Goal: Check status

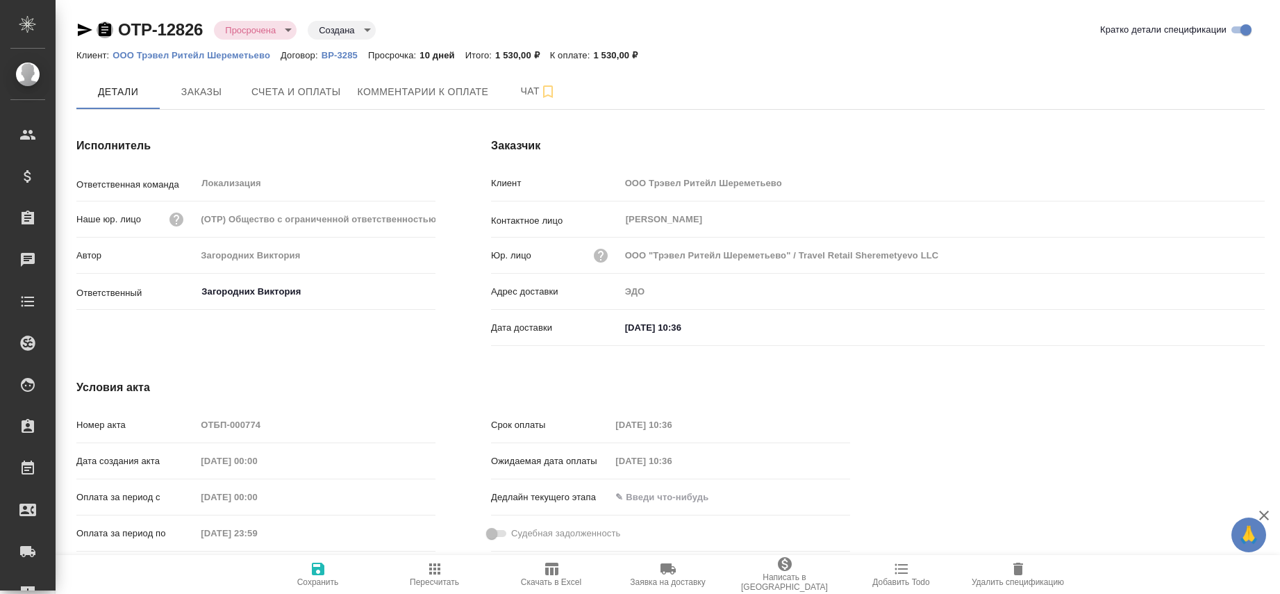
click at [106, 29] on icon "button" at bounding box center [105, 30] width 17 height 17
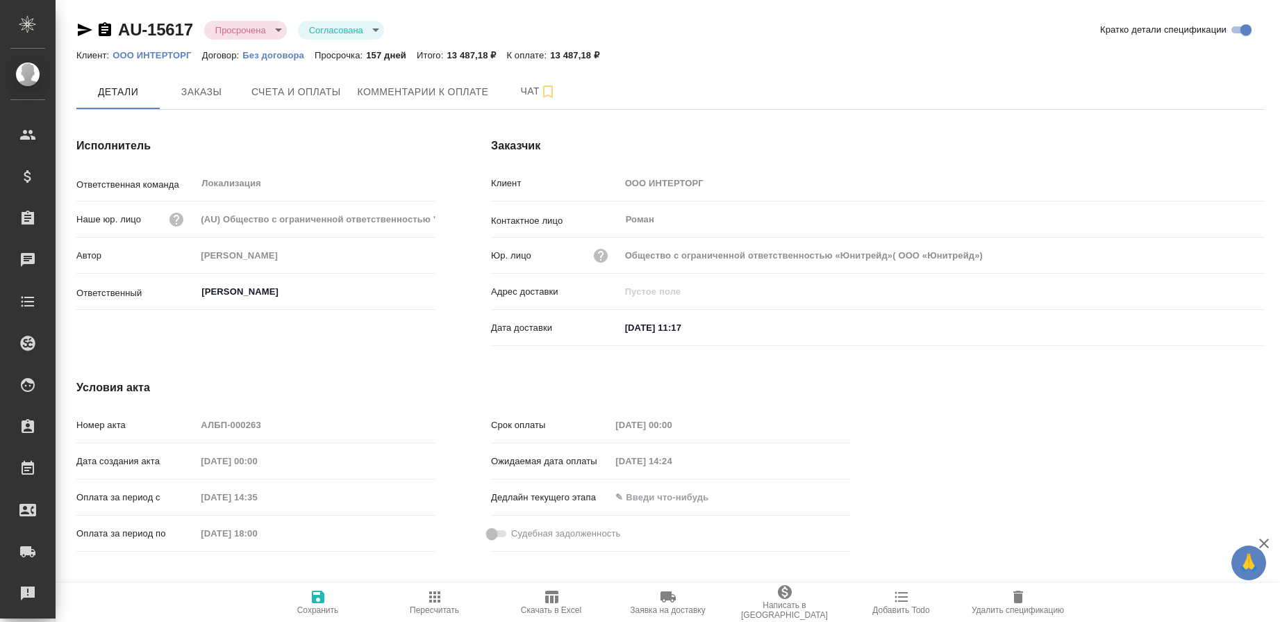
click at [102, 31] on icon "button" at bounding box center [105, 29] width 13 height 14
click at [292, 83] on button "Счета и оплаты" at bounding box center [296, 91] width 106 height 35
